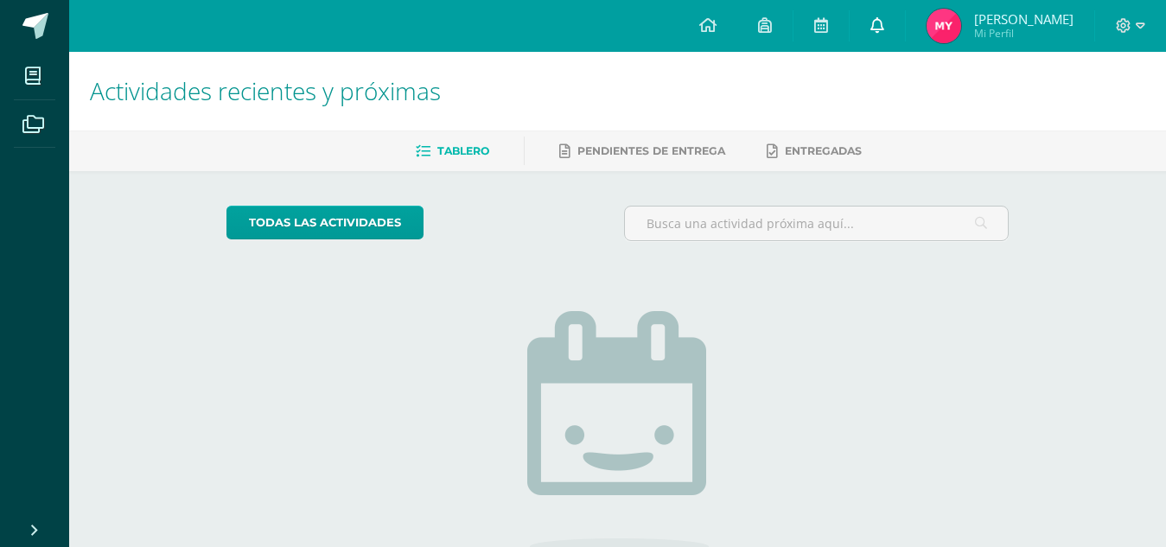
click at [878, 26] on icon at bounding box center [878, 25] width 14 height 16
click at [1089, 228] on div "Actividades recientes y próximas Tablero Pendientes de entrega Entregadas todas…" at bounding box center [617, 378] width 1097 height 653
click at [936, 18] on img at bounding box center [944, 26] width 35 height 35
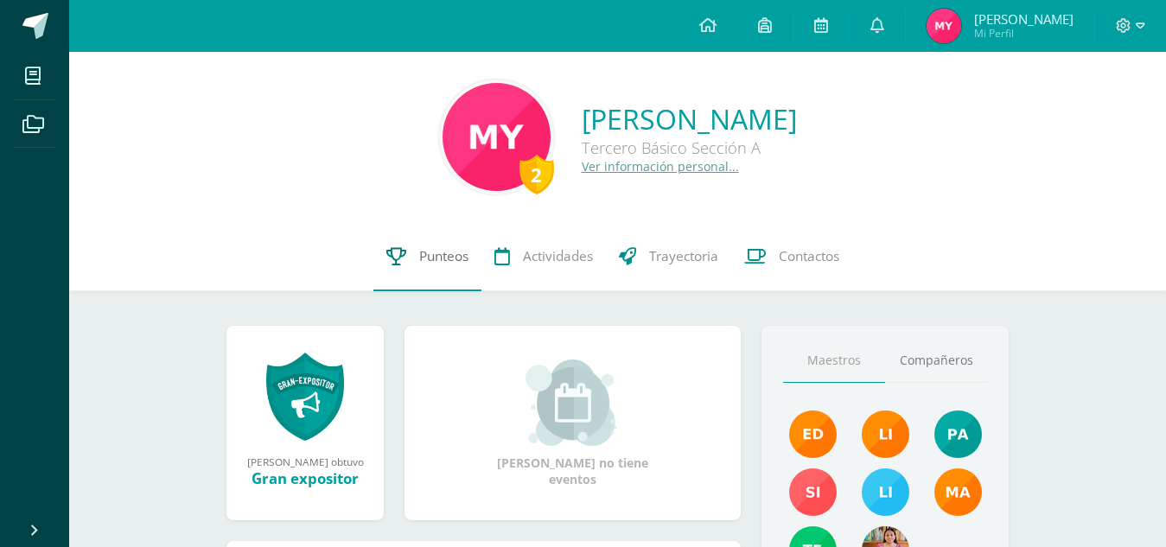
click at [420, 268] on link "Punteos" at bounding box center [427, 256] width 108 height 69
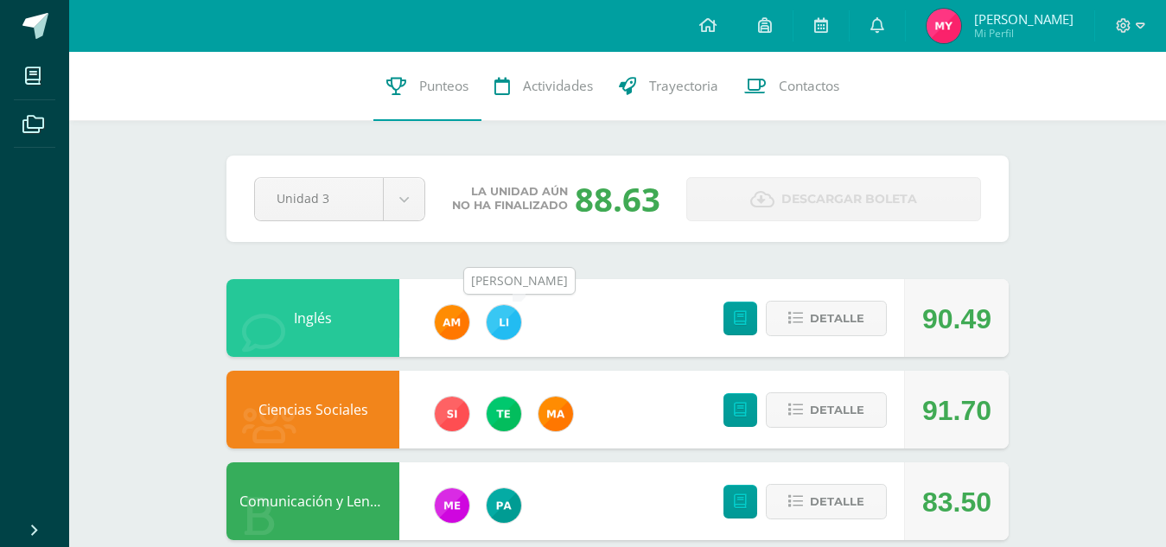
click at [494, 329] on img at bounding box center [504, 322] width 35 height 35
